Goal: Navigation & Orientation: Find specific page/section

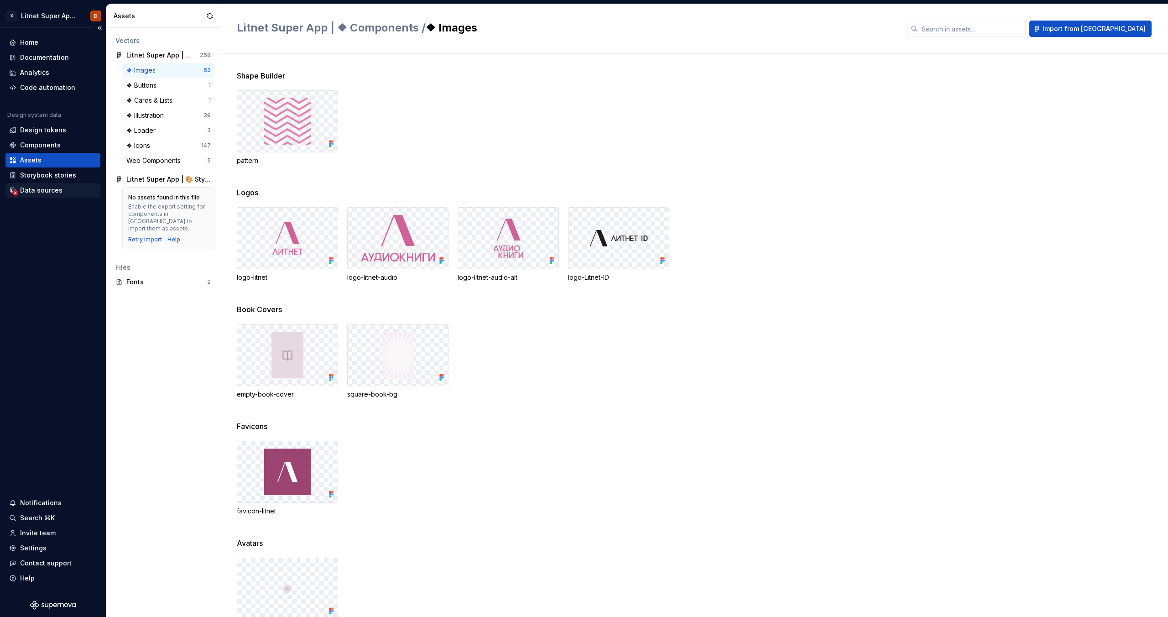
click at [52, 188] on div "Data sources" at bounding box center [41, 190] width 42 height 9
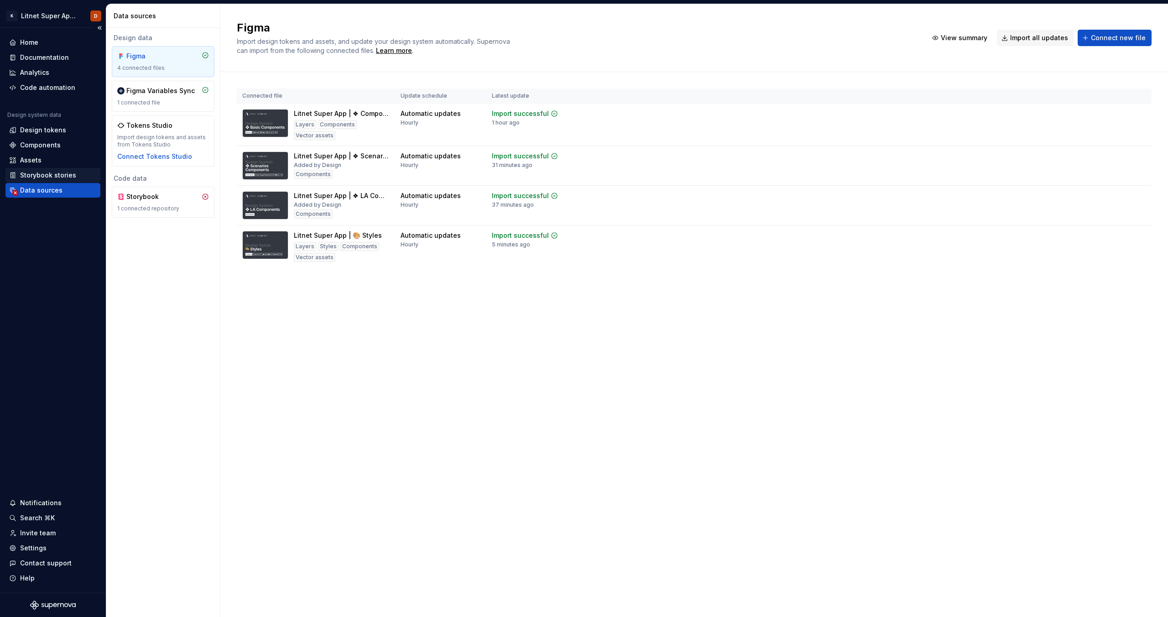
click at [48, 173] on div "Storybook stories" at bounding box center [48, 175] width 56 height 9
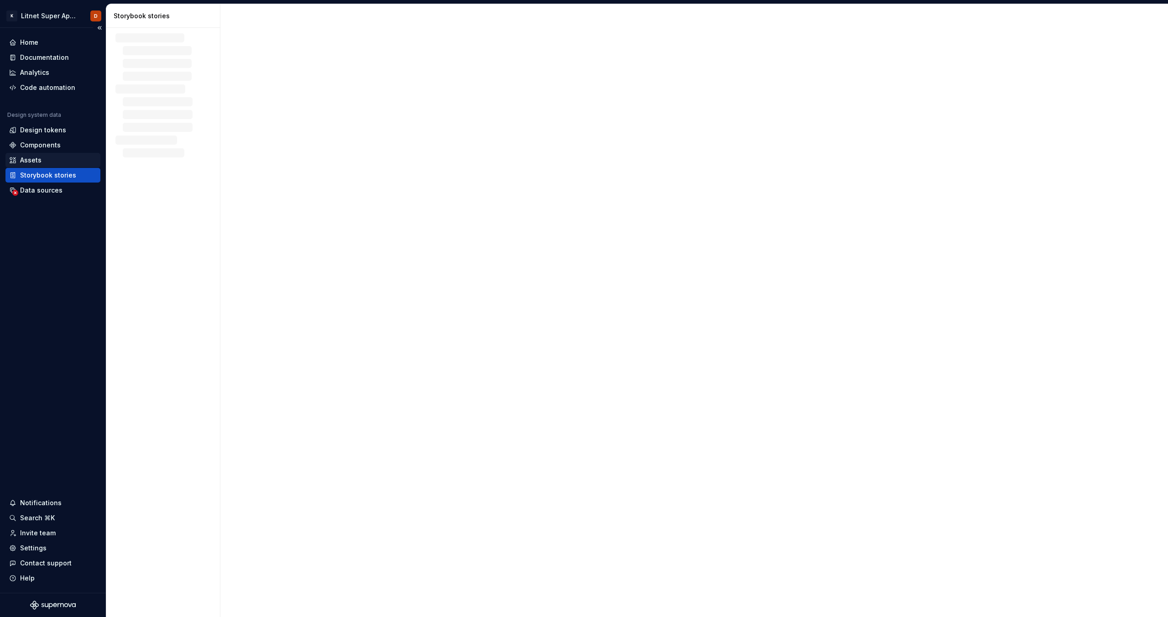
click at [35, 159] on div "Assets" at bounding box center [30, 160] width 21 height 9
